Goal: Find specific page/section: Find specific page/section

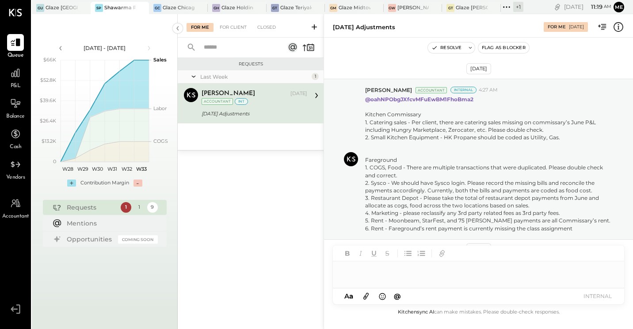
scroll to position [328, 0]
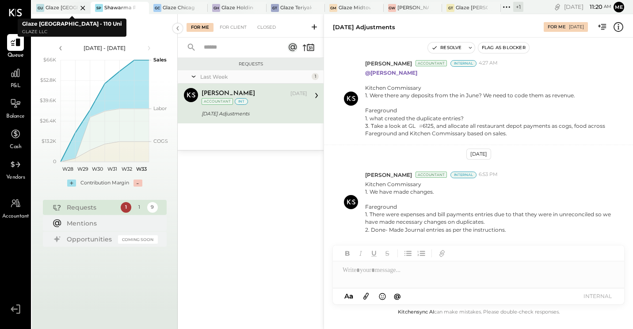
click at [55, 9] on div "Glaze [GEOGRAPHIC_DATA] - 110 Uni" at bounding box center [62, 7] width 32 height 7
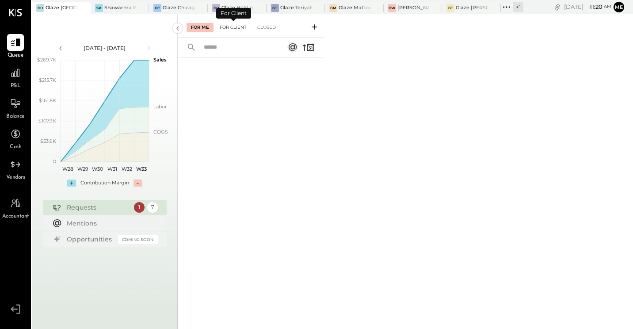
click at [238, 25] on div "For Client" at bounding box center [233, 27] width 36 height 9
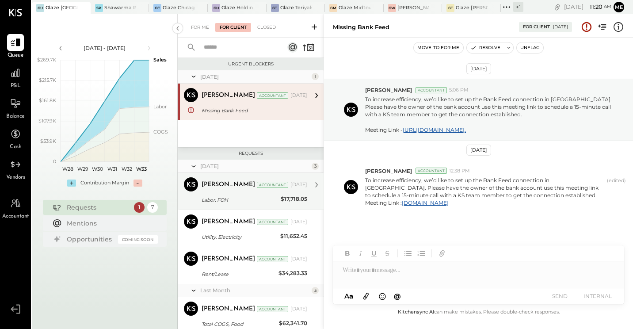
click at [220, 188] on div "[PERSON_NAME]" at bounding box center [228, 184] width 53 height 9
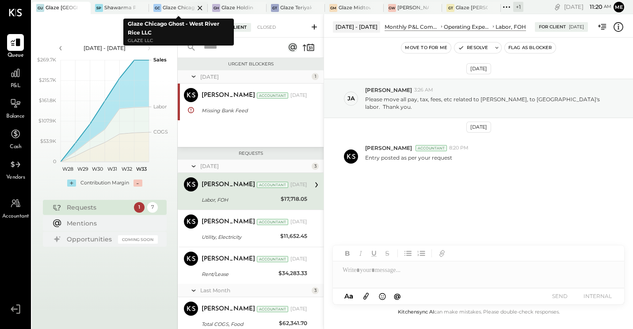
click at [169, 9] on div "Glaze Chicago Ghost - West River Rice LLC" at bounding box center [179, 7] width 32 height 7
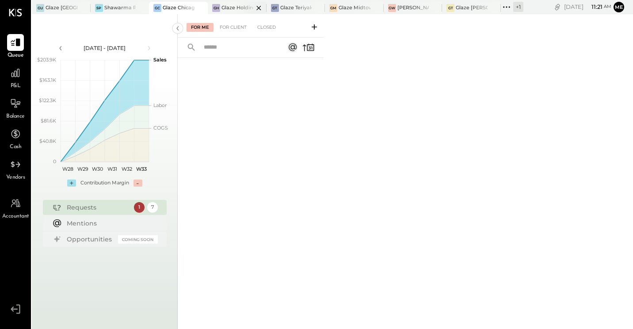
click at [242, 10] on div at bounding box center [251, 8] width 31 height 12
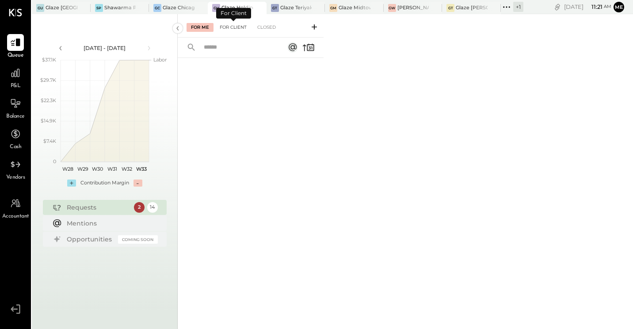
click at [234, 26] on div "For Client" at bounding box center [233, 27] width 36 height 9
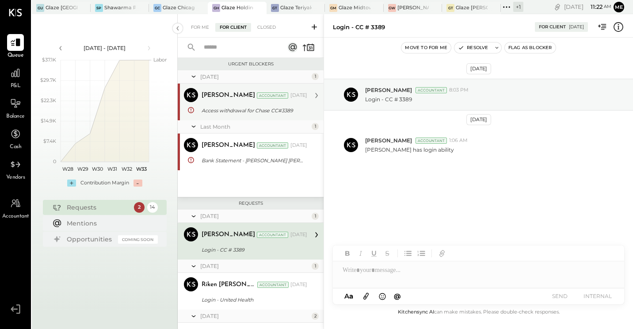
click at [241, 101] on div "[PERSON_NAME] Accountant [DATE]" at bounding box center [255, 95] width 106 height 12
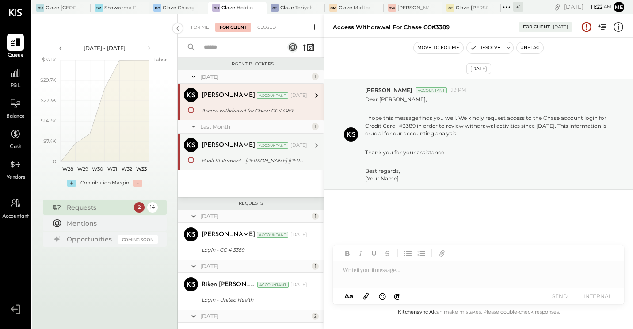
click at [258, 160] on div "Bank Statement - [PERSON_NAME] [PERSON_NAME]" at bounding box center [253, 160] width 103 height 9
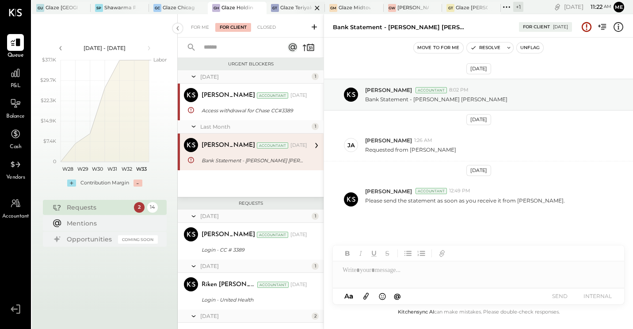
click at [290, 4] on div "Glaze Teriyaki [PERSON_NAME] Street - [PERSON_NAME] River [PERSON_NAME] LLC" at bounding box center [296, 7] width 32 height 7
